Goal: Navigation & Orientation: Go to known website

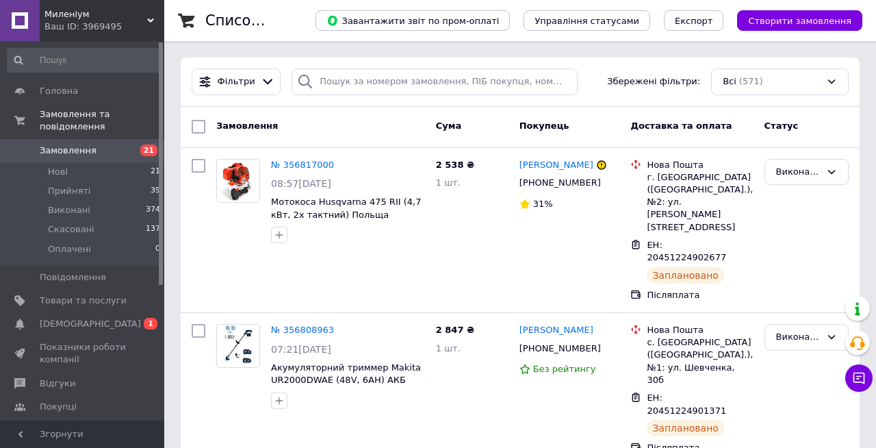
click at [128, 16] on span "Миленіум" at bounding box center [95, 14] width 103 height 12
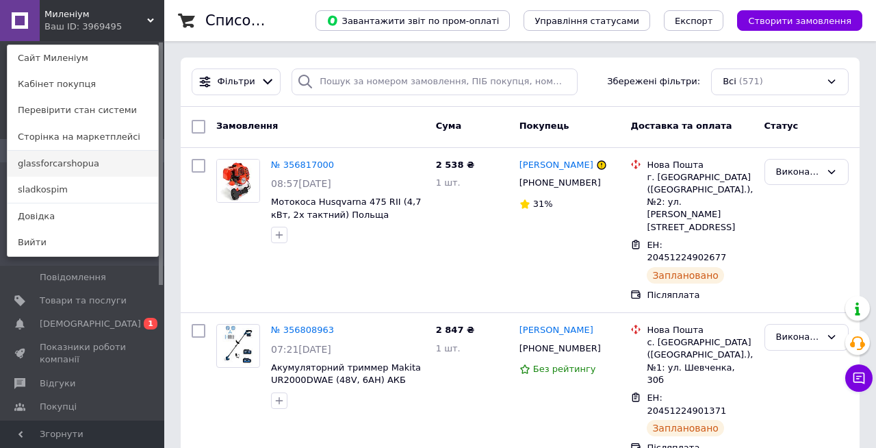
click at [68, 164] on link "glassforcarshopua" at bounding box center [83, 164] width 151 height 26
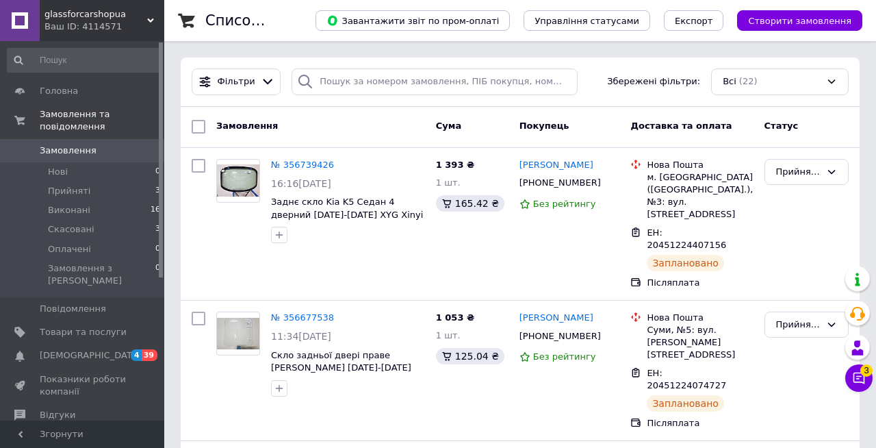
click at [146, 18] on span "glassforcarshopua" at bounding box center [95, 14] width 103 height 12
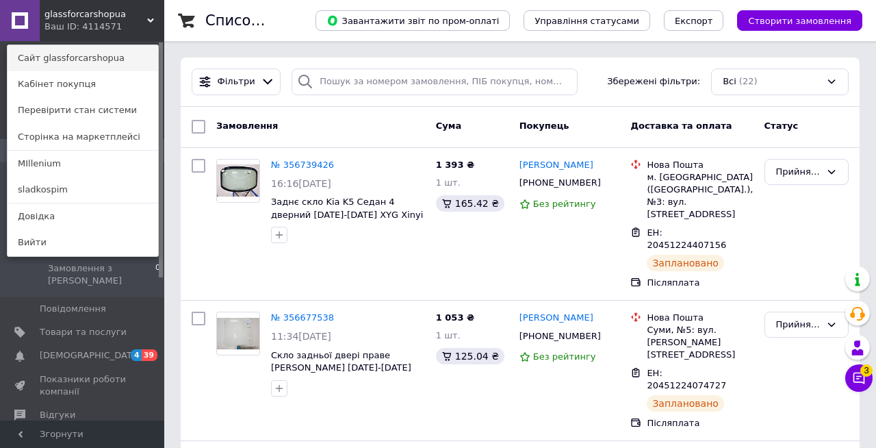
click at [111, 60] on link "Сайт glassforcarshopua" at bounding box center [83, 58] width 151 height 26
